Goal: Task Accomplishment & Management: Manage account settings

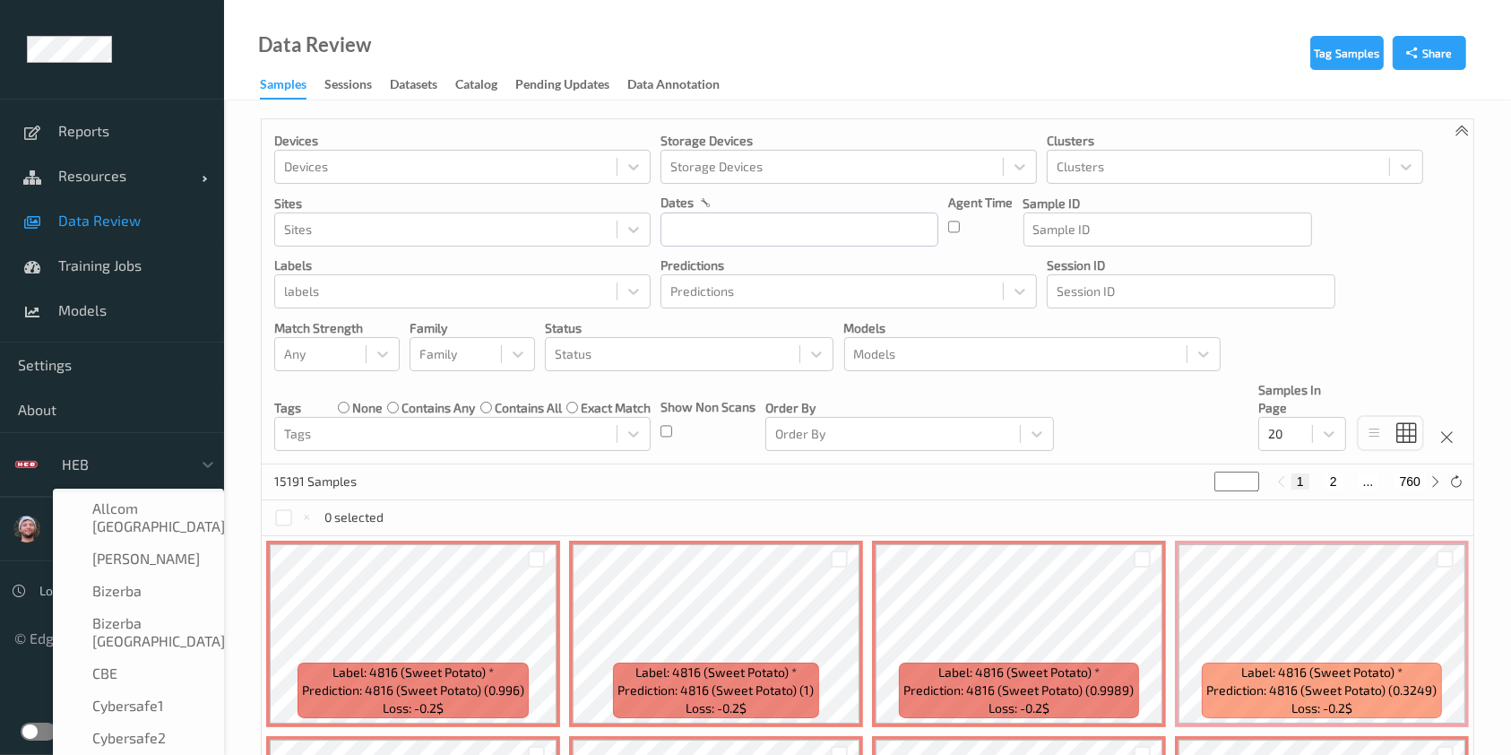
scroll to position [262, 0]
click at [144, 197] on link "Resources" at bounding box center [112, 175] width 224 height 45
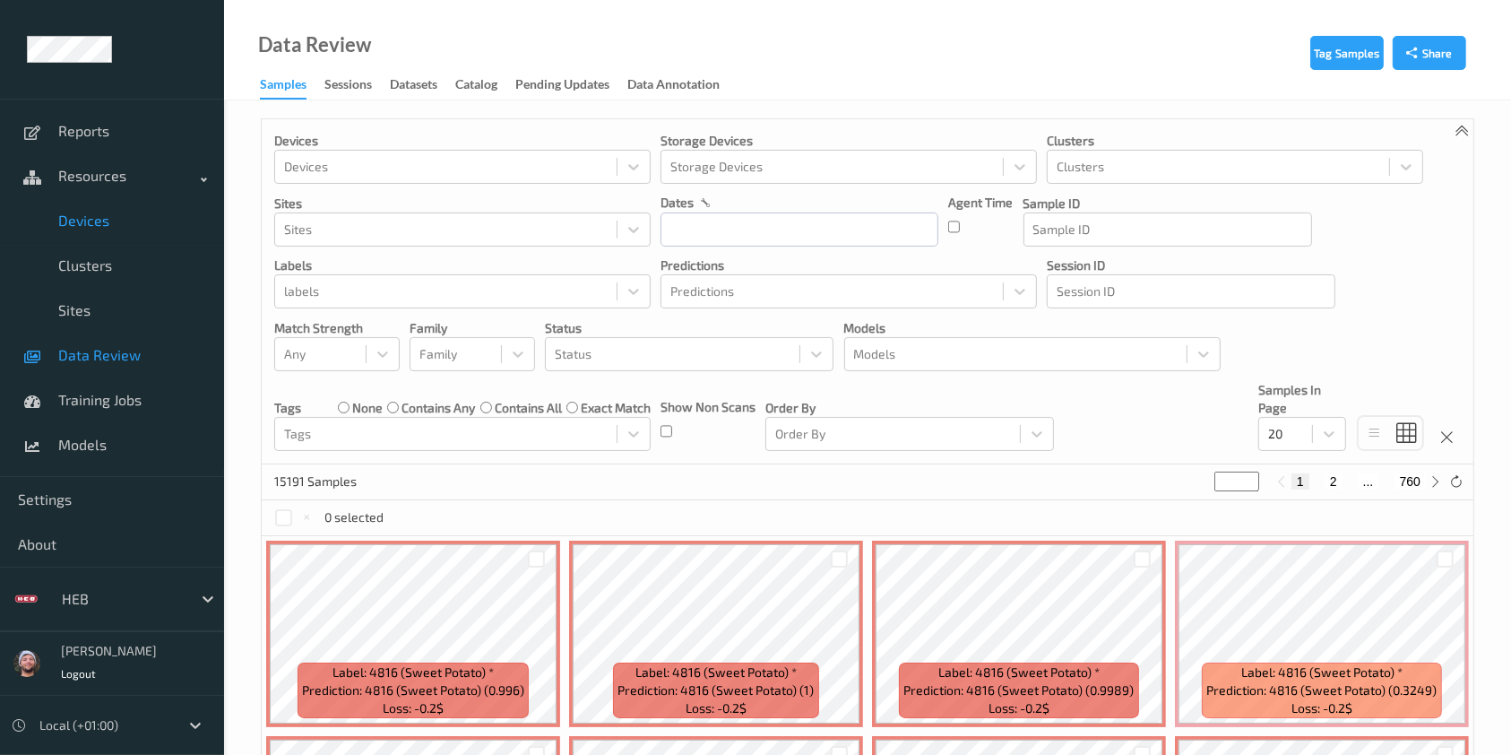
click at [138, 220] on span "Devices" at bounding box center [132, 220] width 148 height 18
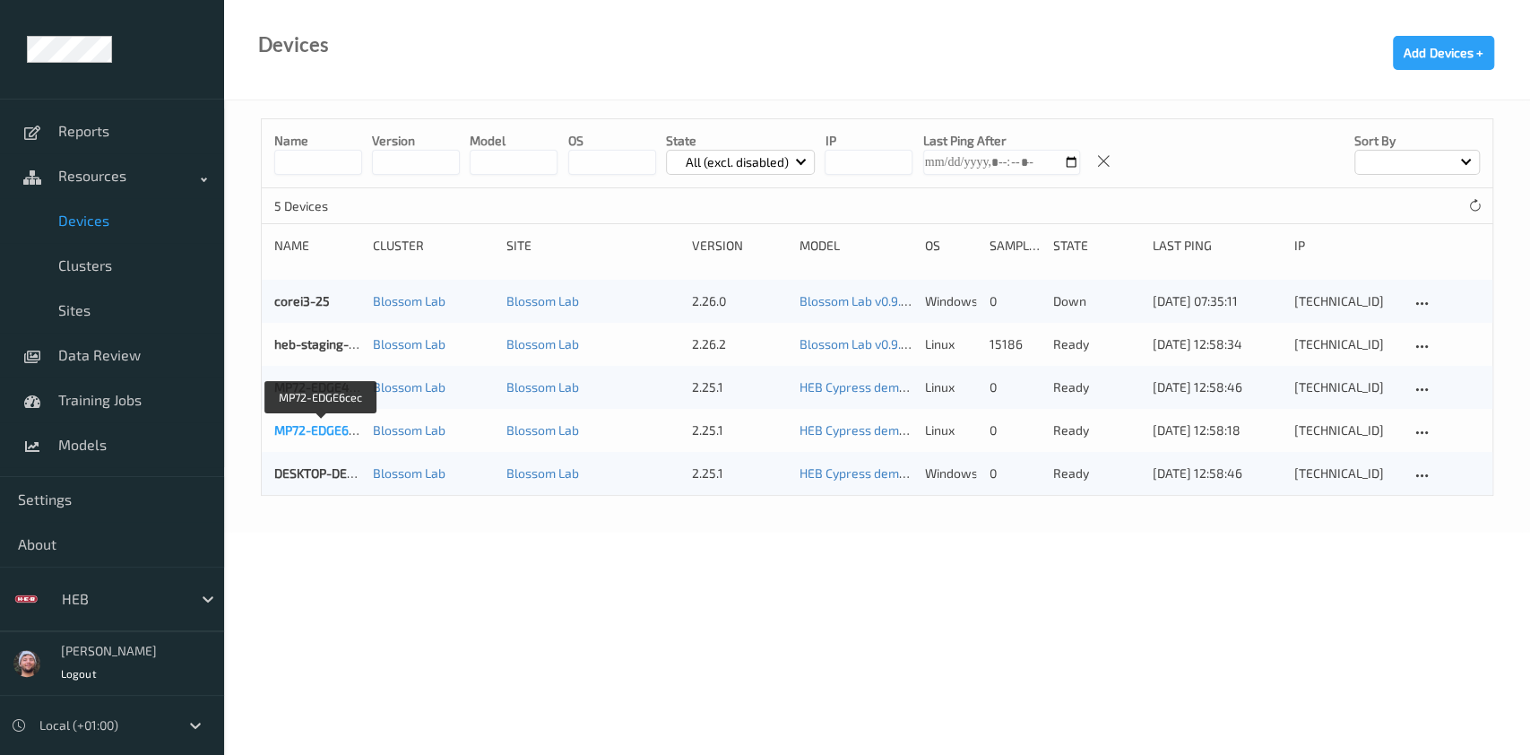
click at [346, 429] on link "MP72-EDGE6cec" at bounding box center [321, 429] width 94 height 15
click at [327, 466] on link "DESKTOP-DEMO-01" at bounding box center [328, 472] width 109 height 15
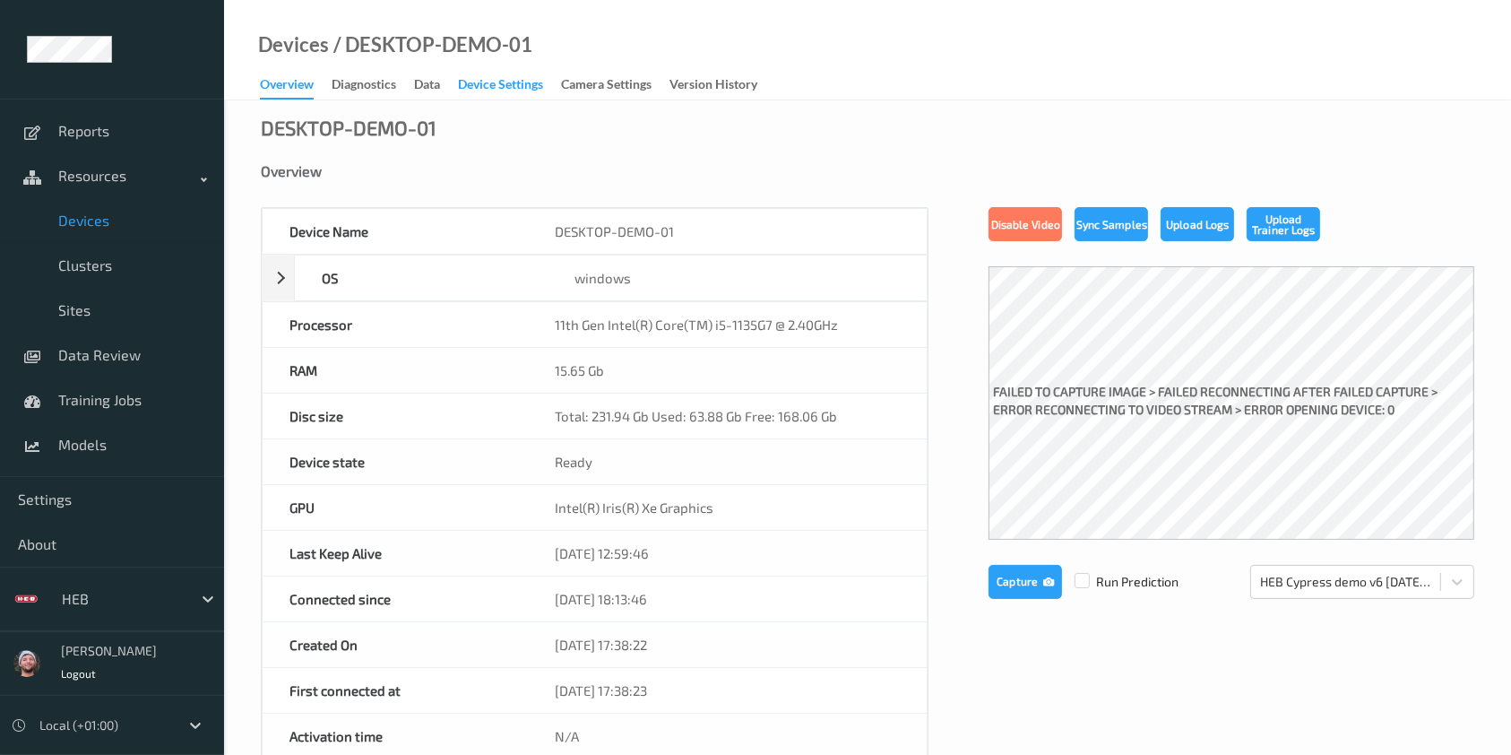
click at [502, 82] on div "Device Settings" at bounding box center [500, 86] width 85 height 22
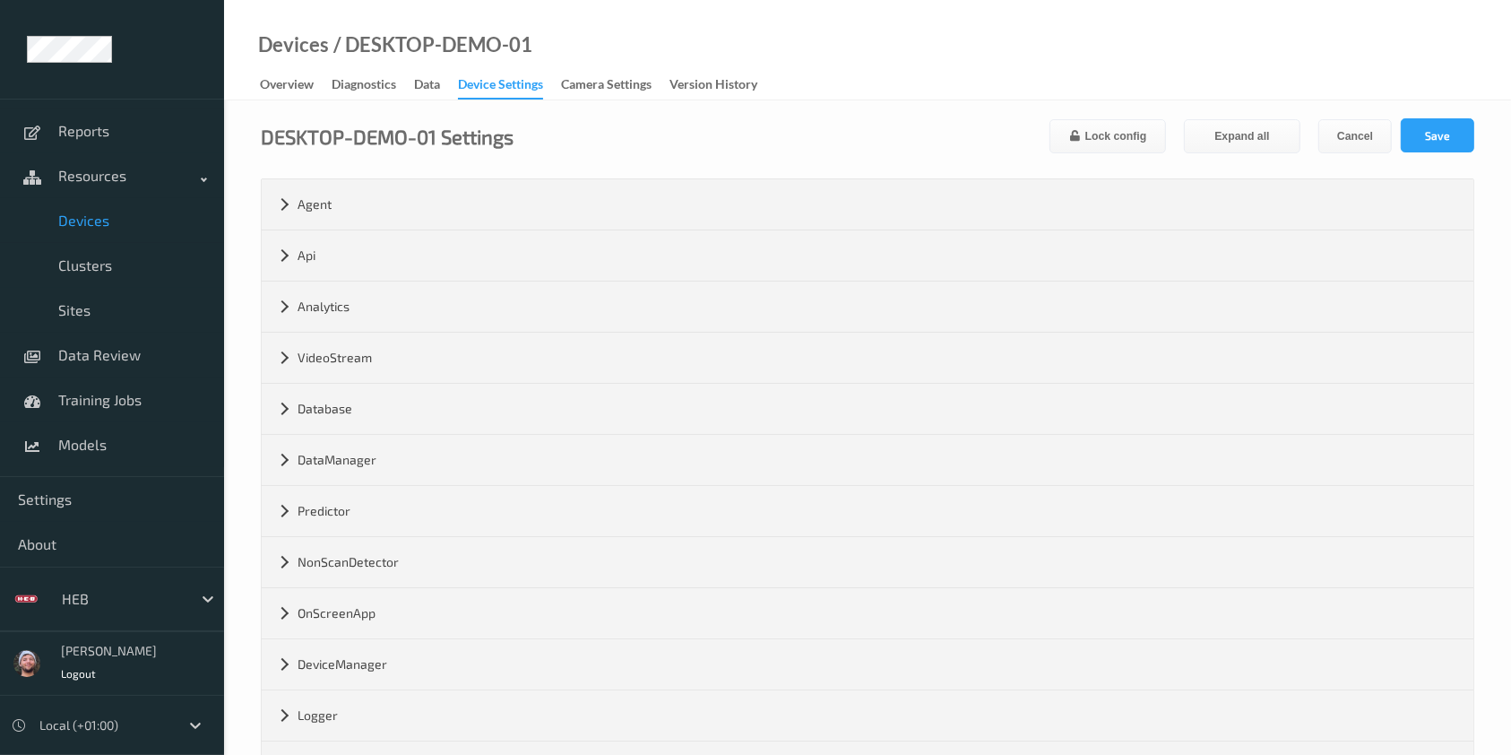
click at [127, 234] on link "Devices" at bounding box center [112, 220] width 224 height 45
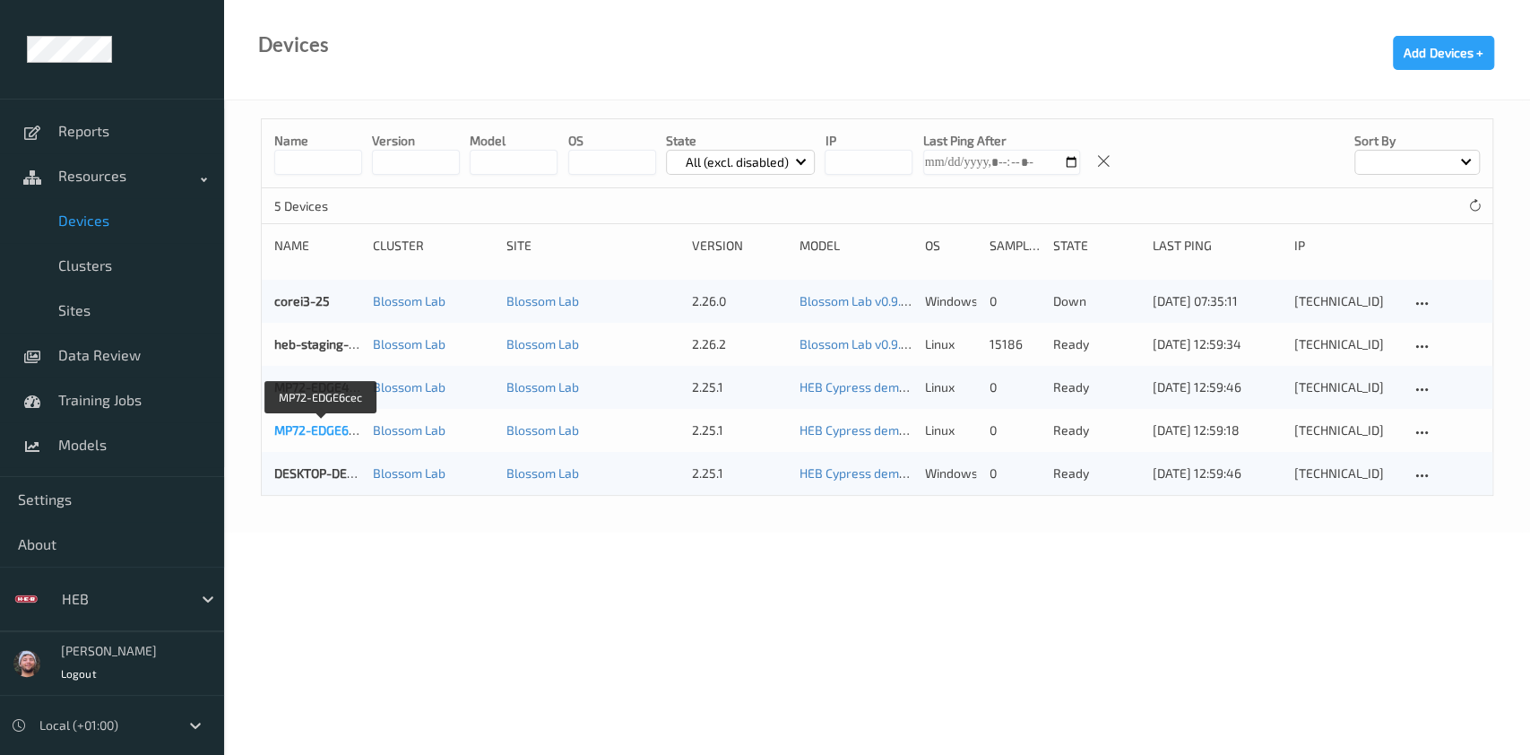
click at [315, 427] on link "MP72-EDGE6cec" at bounding box center [321, 429] width 94 height 15
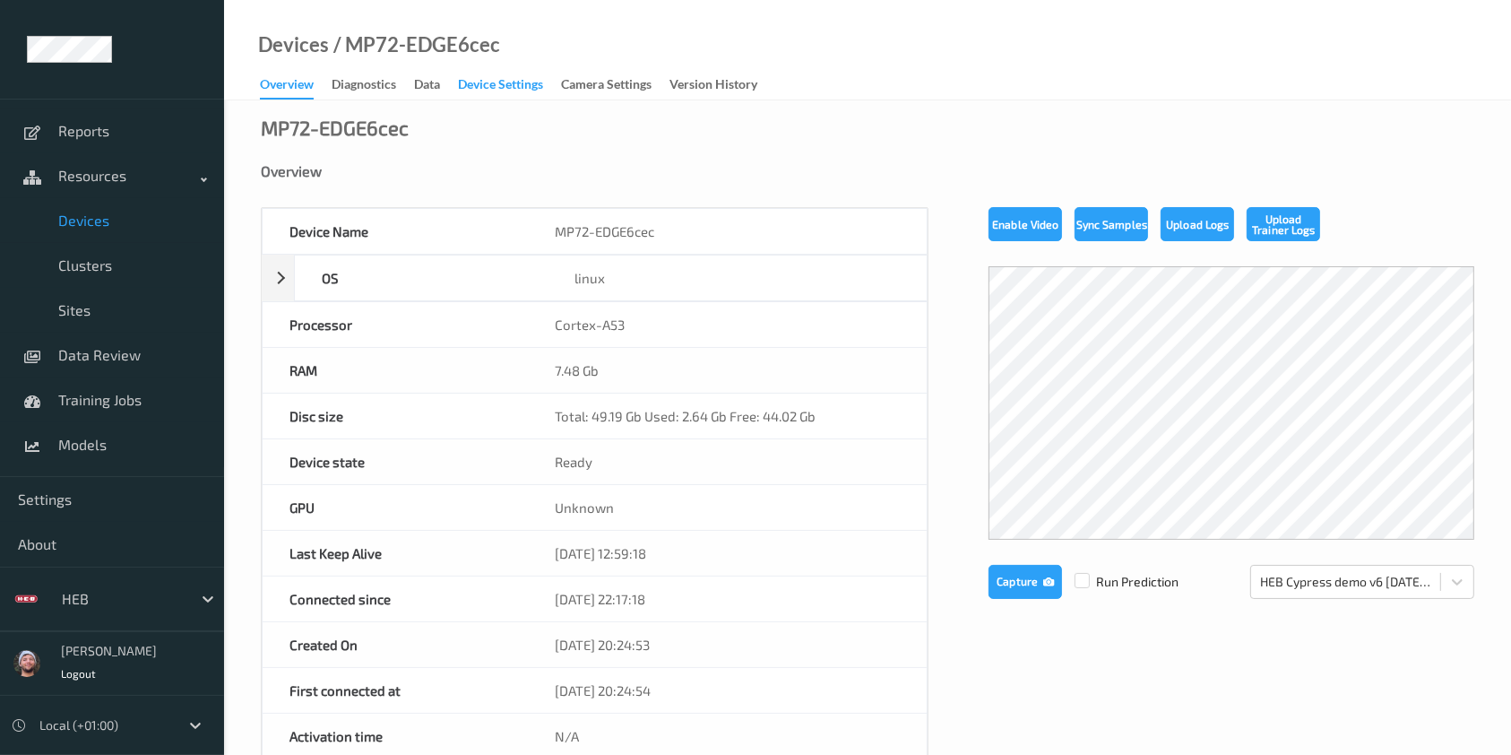
click at [488, 82] on div "Device Settings" at bounding box center [500, 86] width 85 height 22
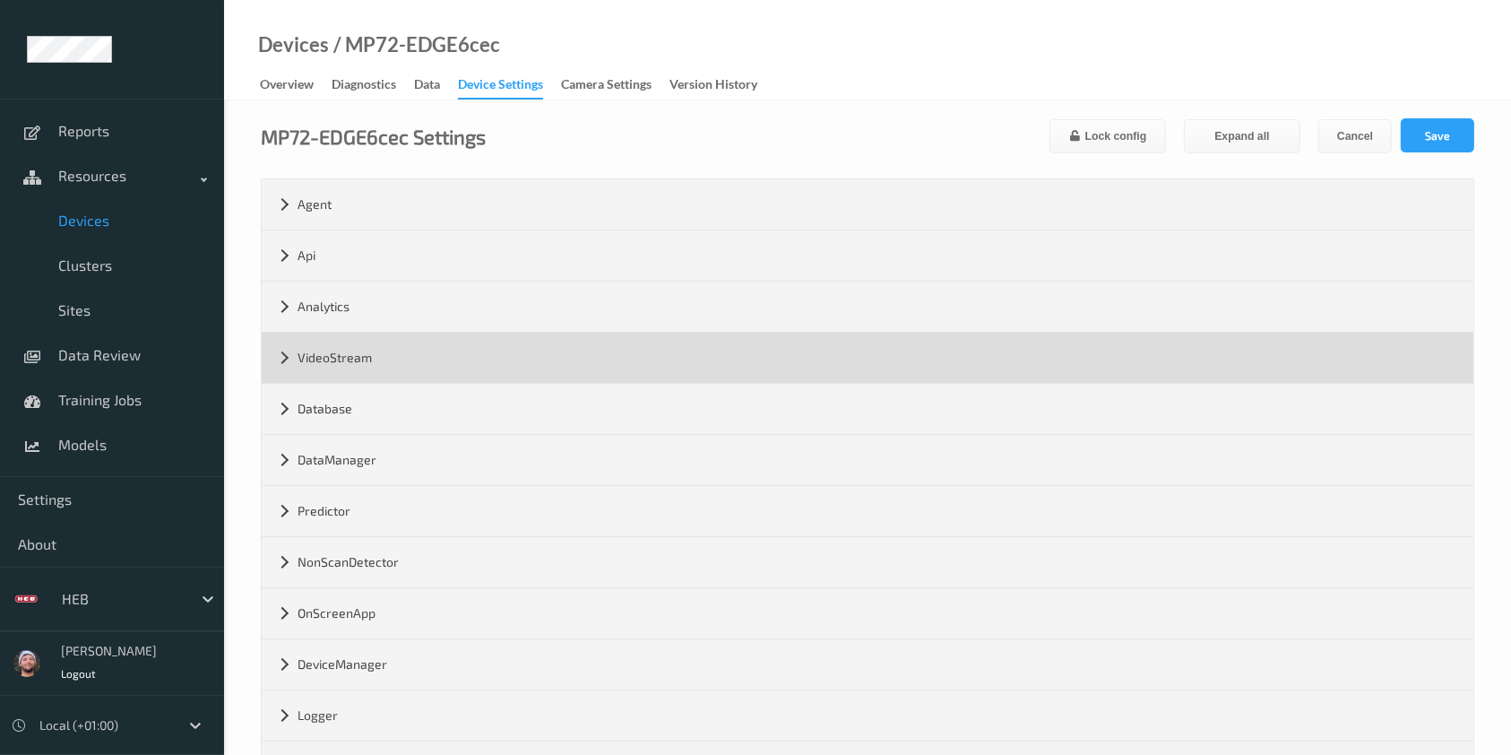
click at [343, 350] on div "VideoStream" at bounding box center [868, 357] width 1212 height 50
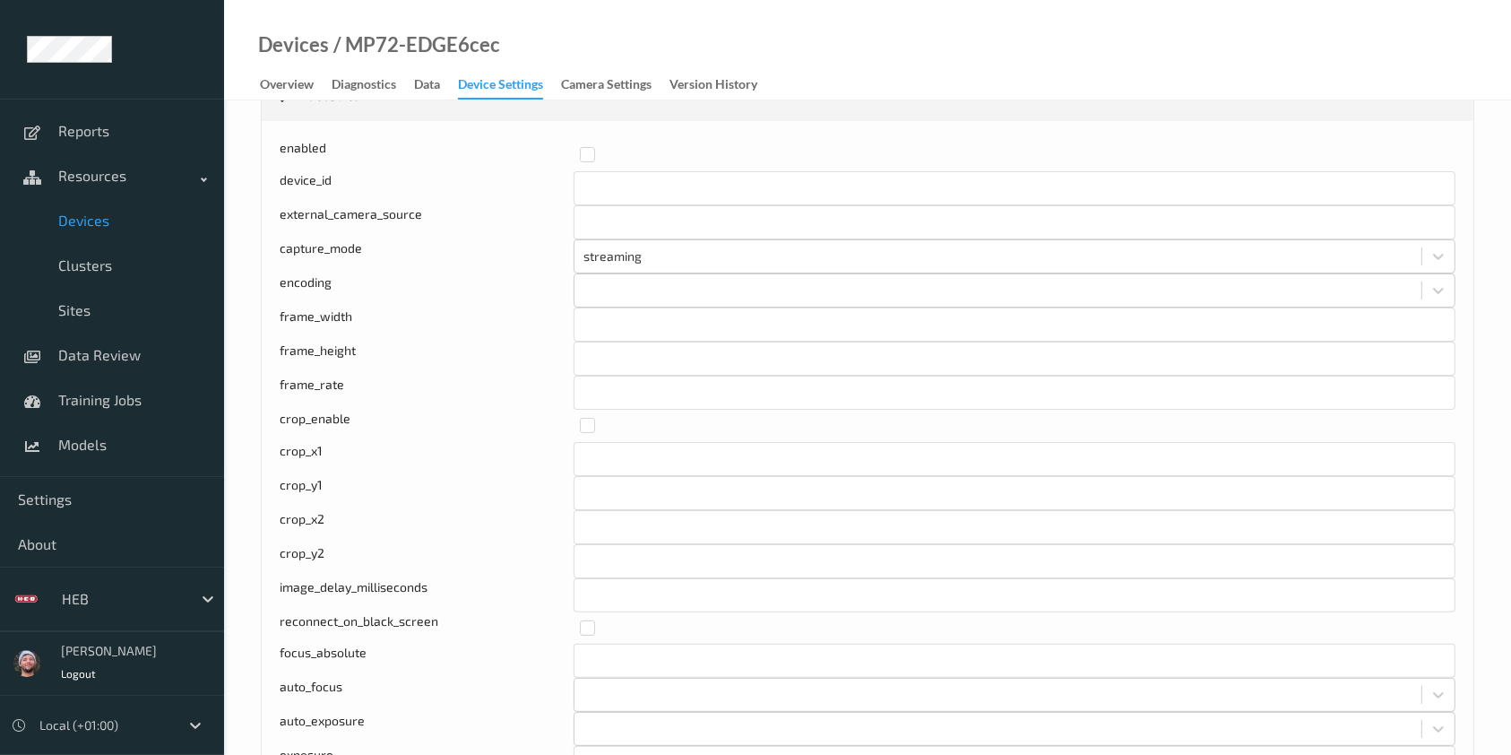
scroll to position [72, 0]
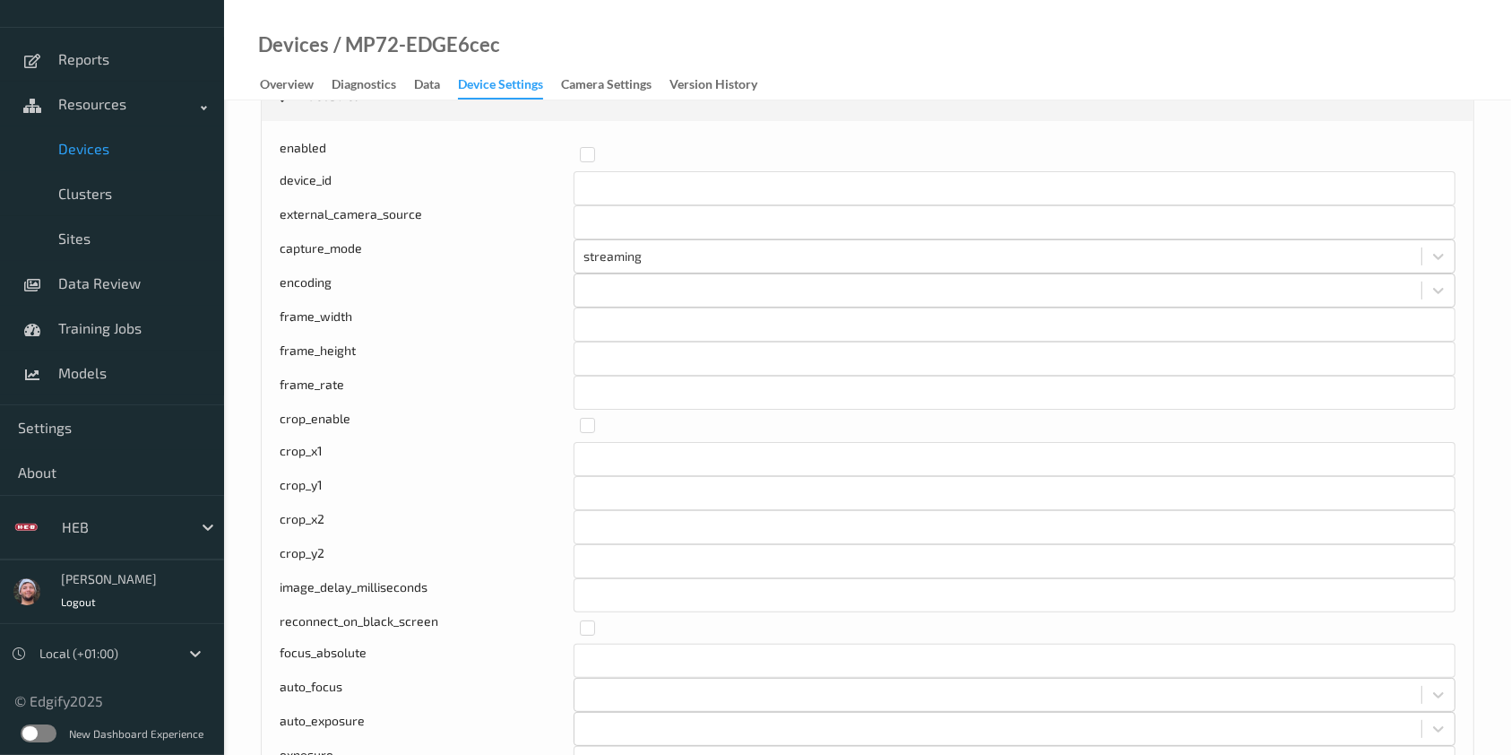
click at [43, 727] on label at bounding box center [39, 733] width 36 height 18
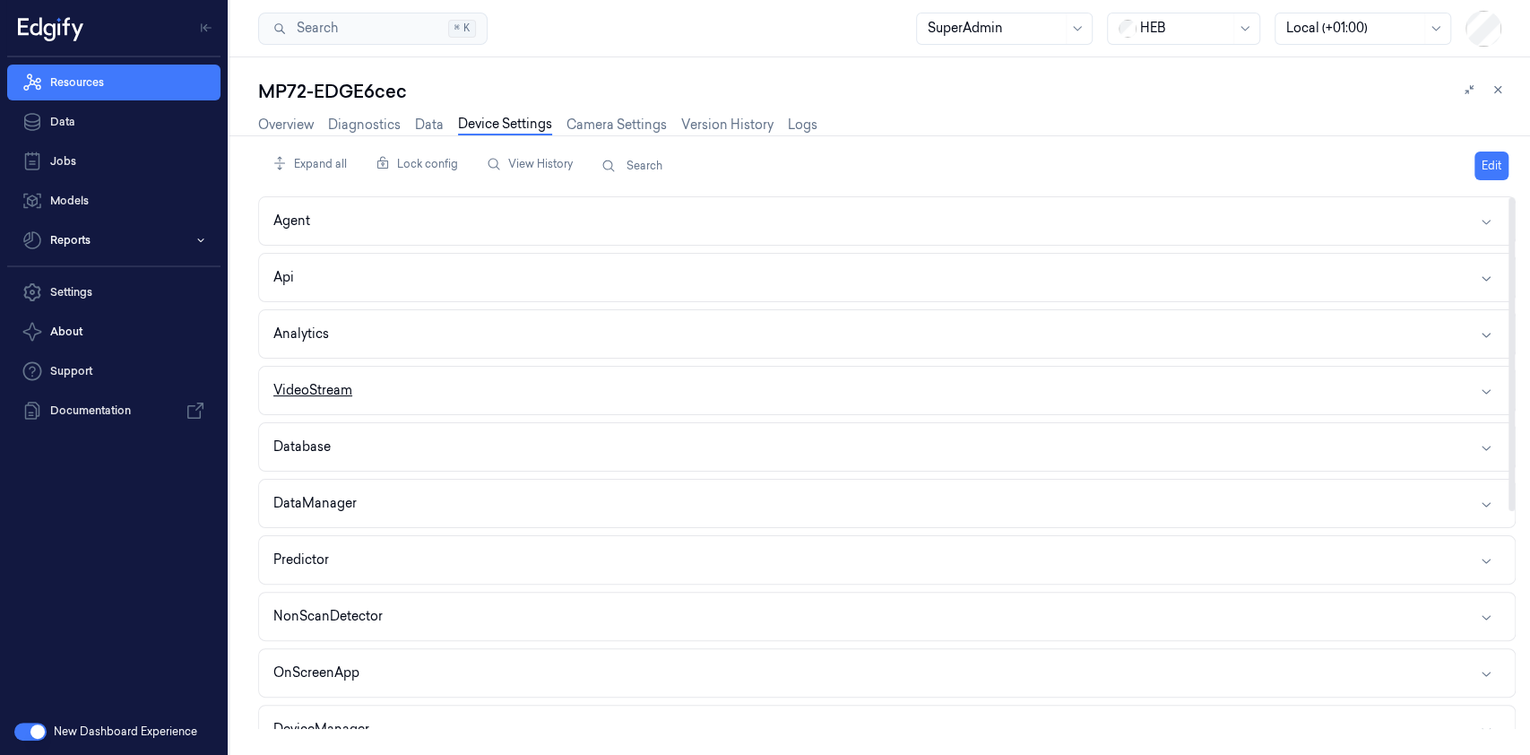
click at [328, 387] on div "VideoStream" at bounding box center [312, 390] width 79 height 19
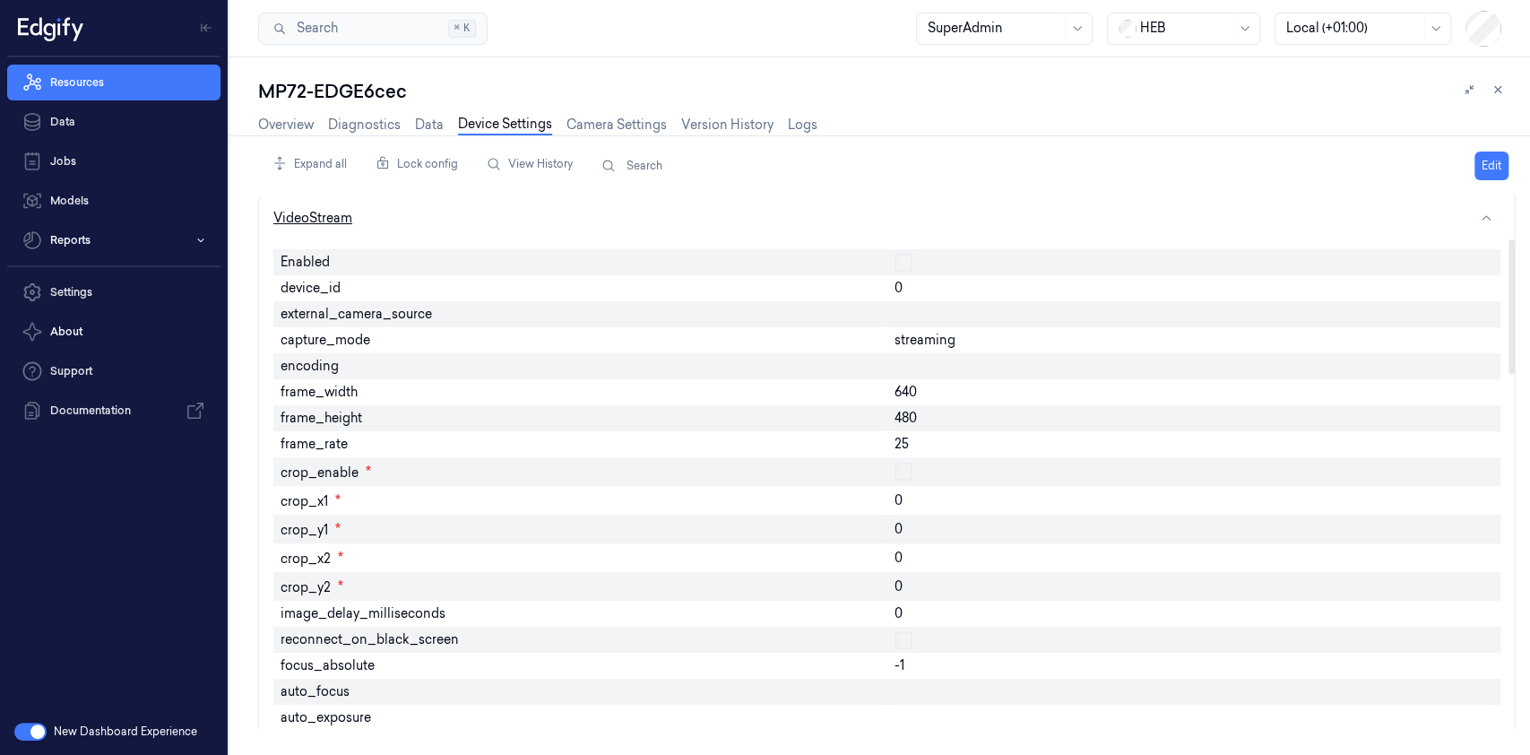
scroll to position [165, 0]
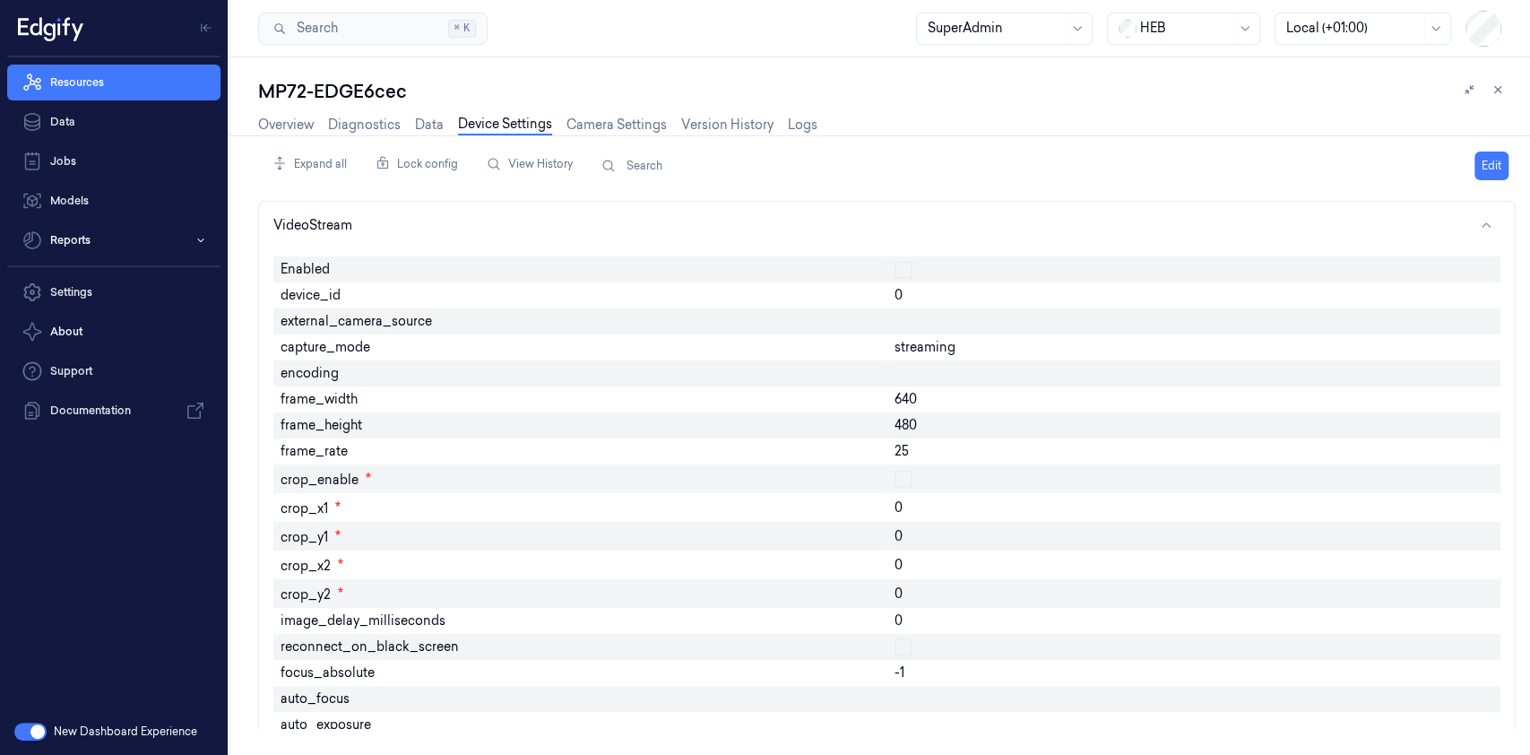
click at [253, 523] on div "MP72-EDGE6cec Overview Diagnostics Data Device Settings Camera Settings Version…" at bounding box center [879, 405] width 1300 height 697
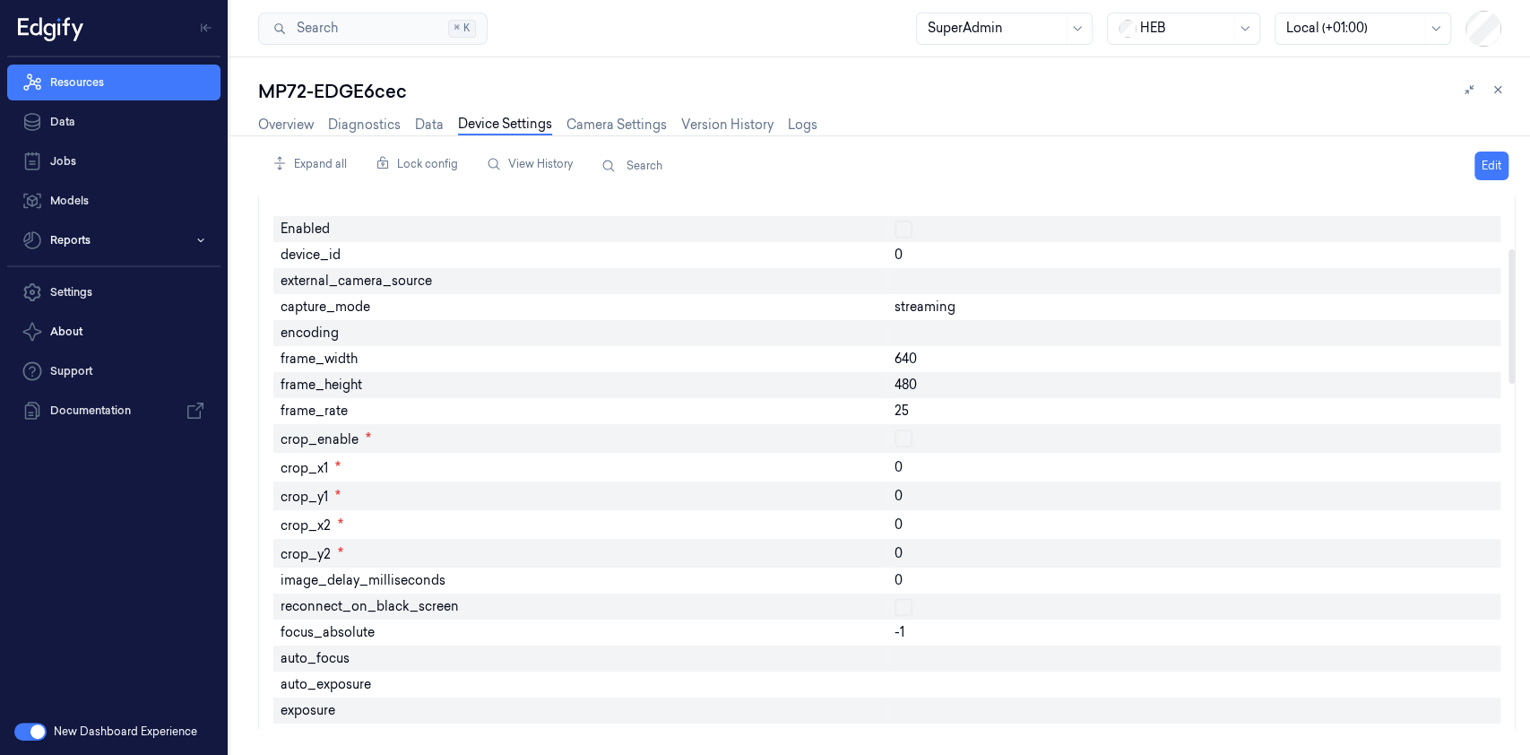
scroll to position [202, 0]
click at [487, 97] on div "MP72-EDGE6cec" at bounding box center [886, 91] width 1257 height 25
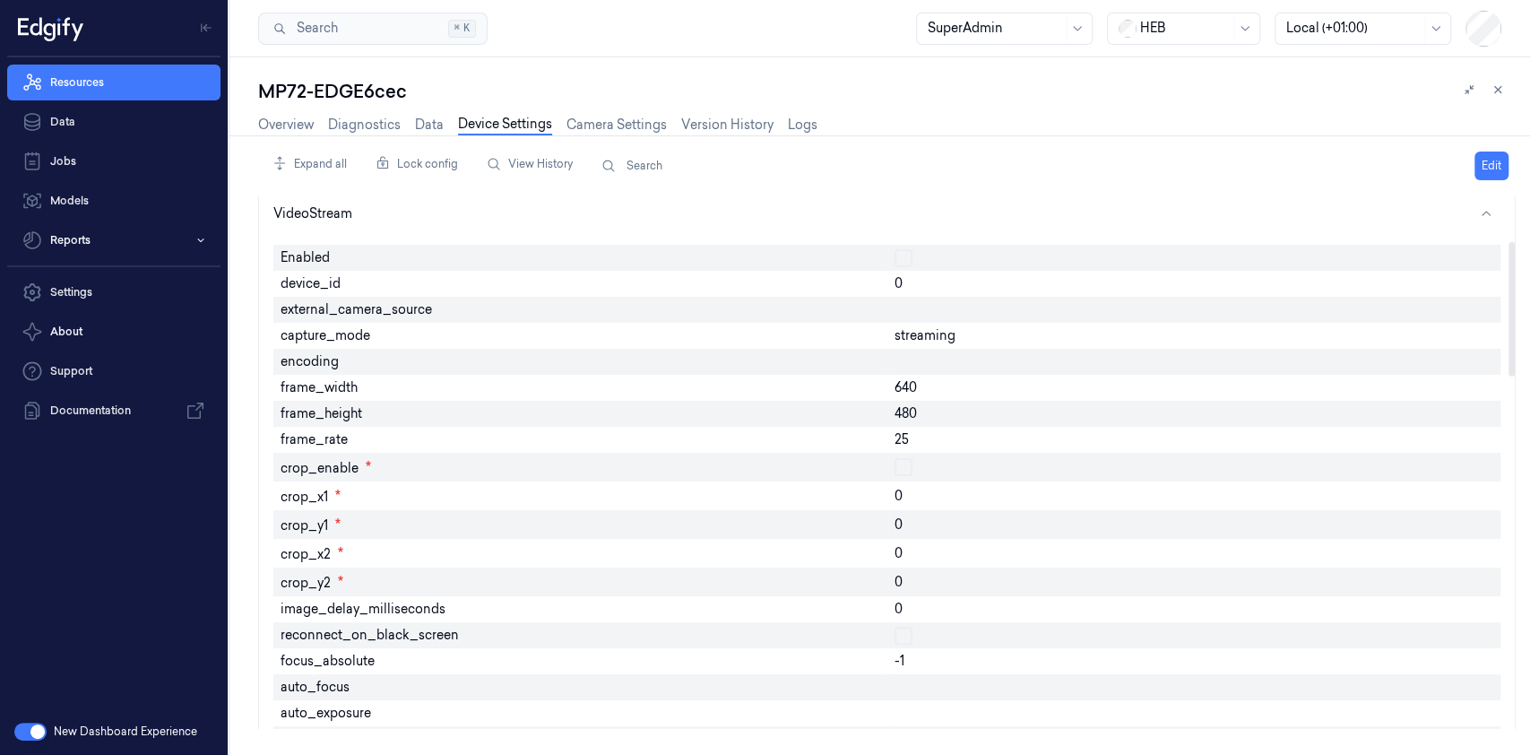
scroll to position [241, 0]
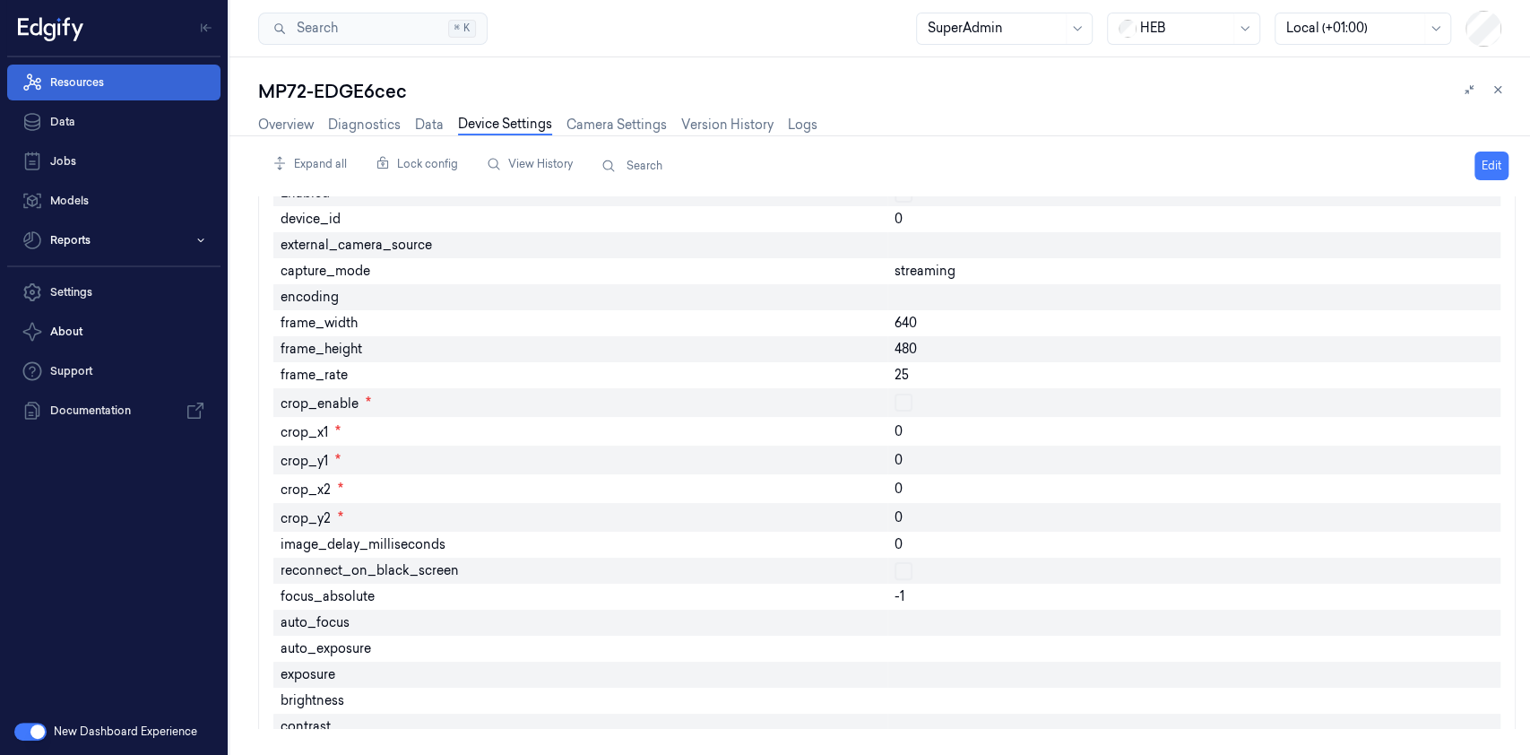
click at [143, 87] on link "Resources" at bounding box center [113, 83] width 213 height 36
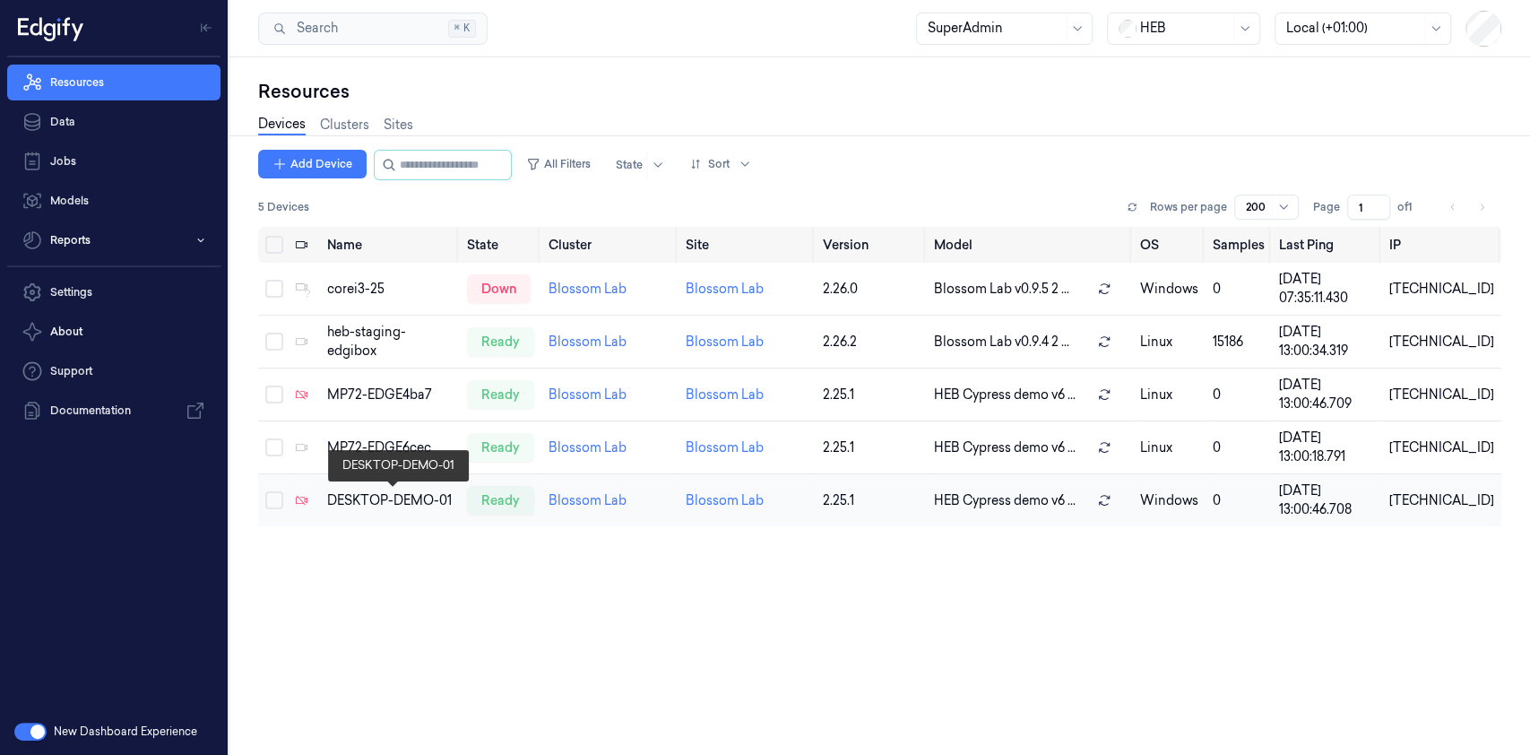
click at [363, 503] on div "DESKTOP-DEMO-01" at bounding box center [389, 500] width 125 height 19
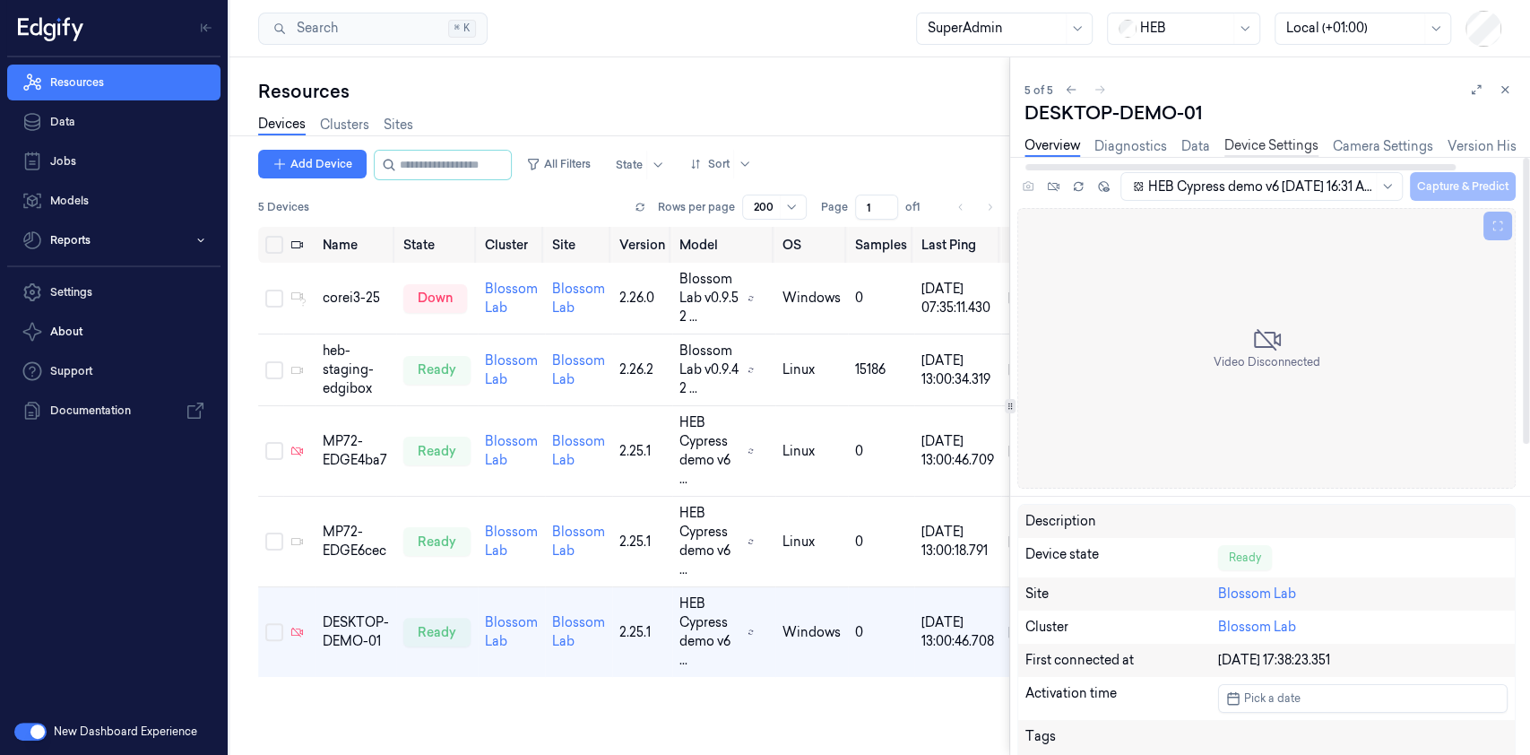
click at [1272, 147] on link "Device Settings" at bounding box center [1271, 146] width 94 height 21
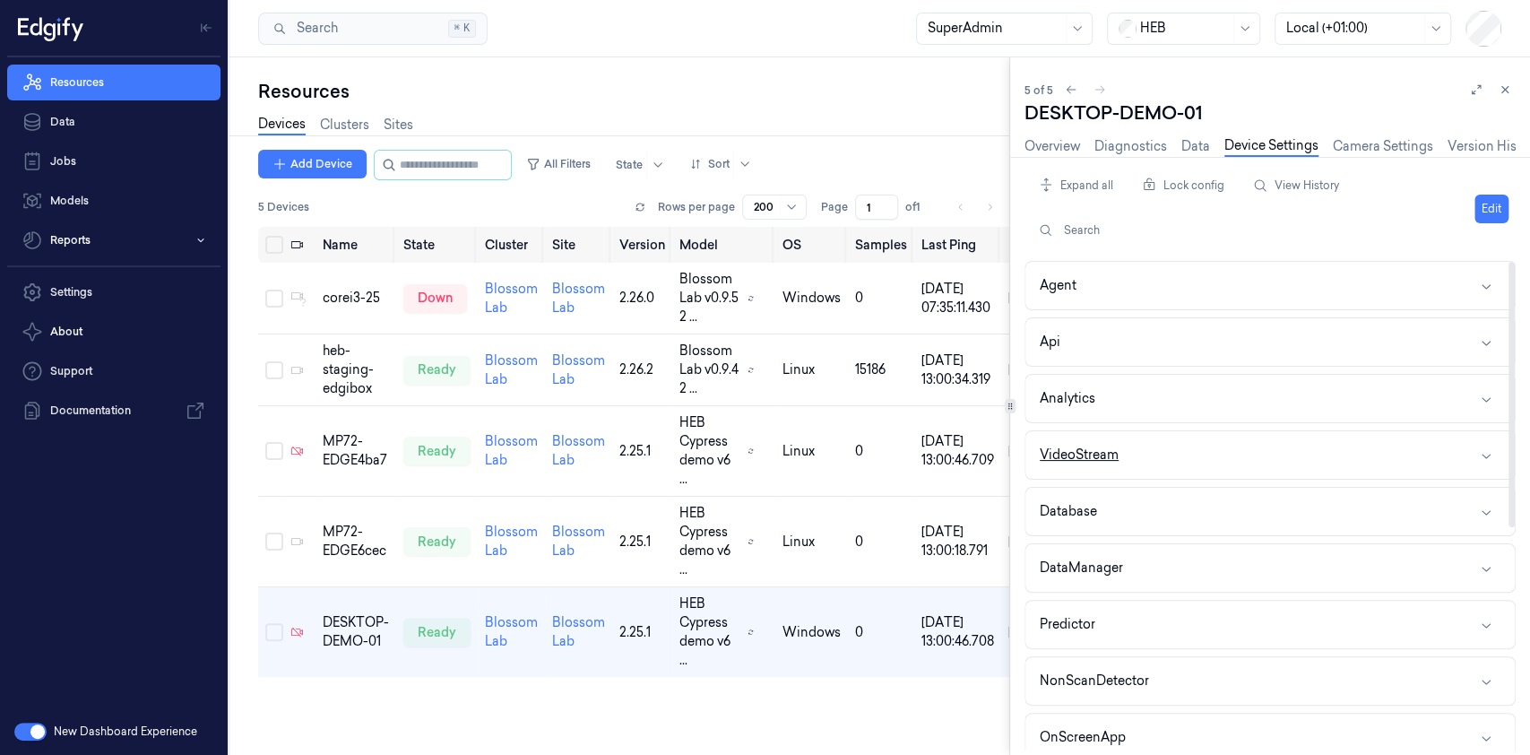
click at [1085, 455] on div "VideoStream" at bounding box center [1079, 454] width 79 height 19
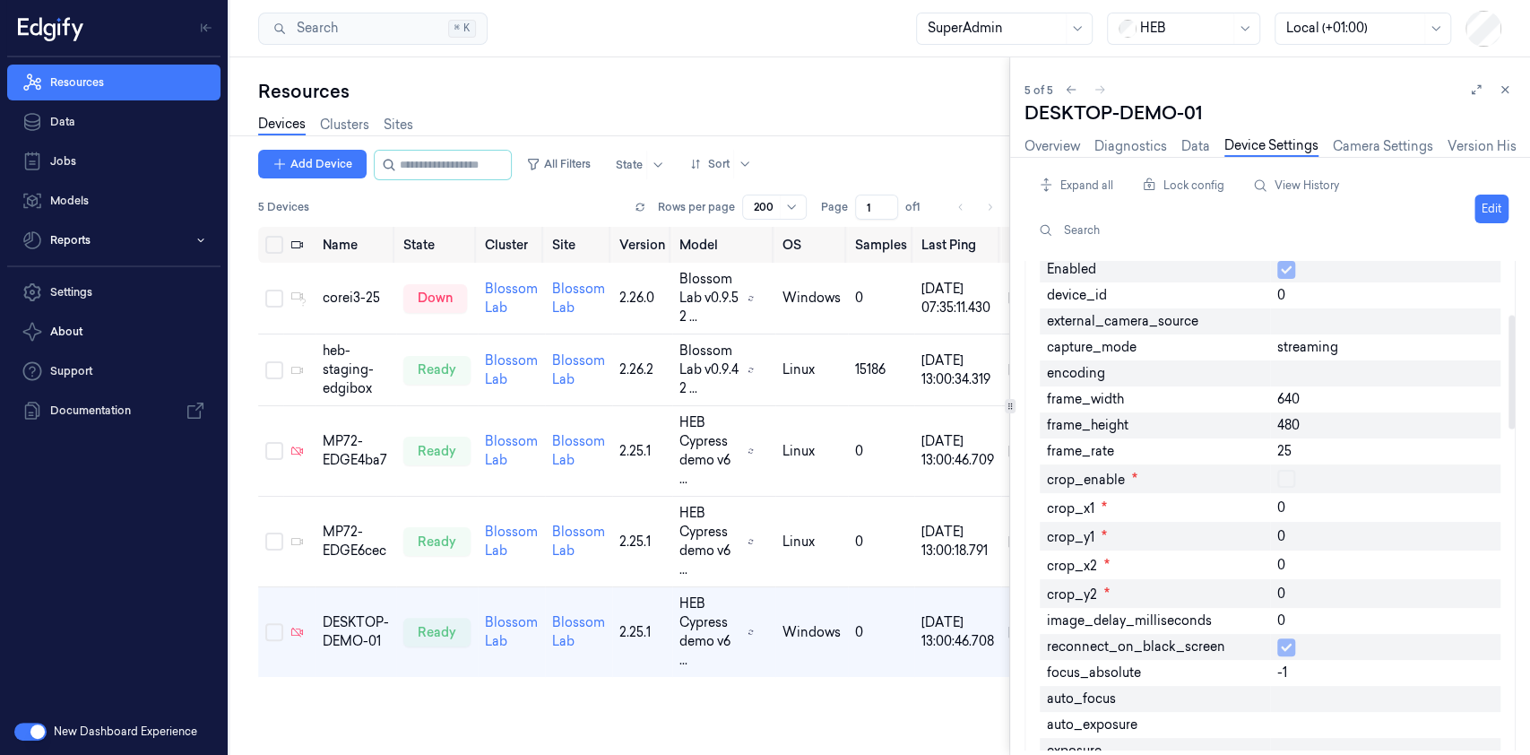
scroll to position [223, 0]
